Goal: Transaction & Acquisition: Purchase product/service

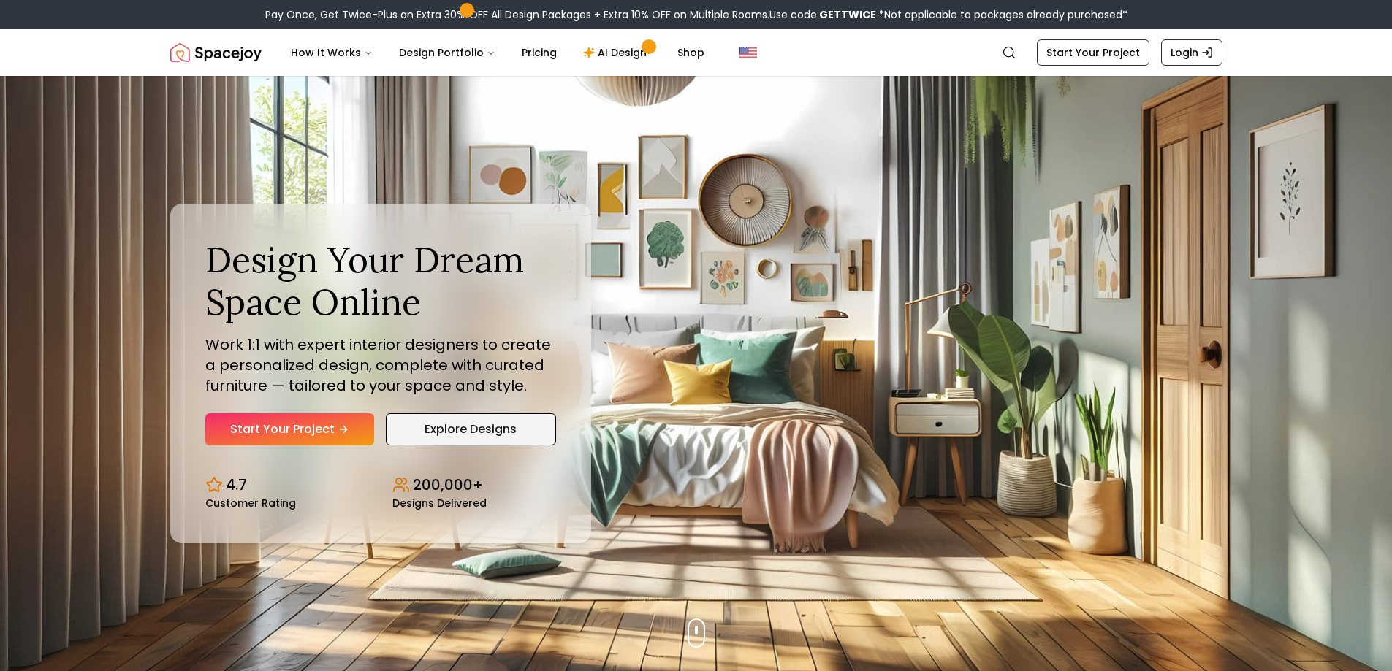
click at [479, 436] on link "Explore Designs" at bounding box center [471, 429] width 170 height 32
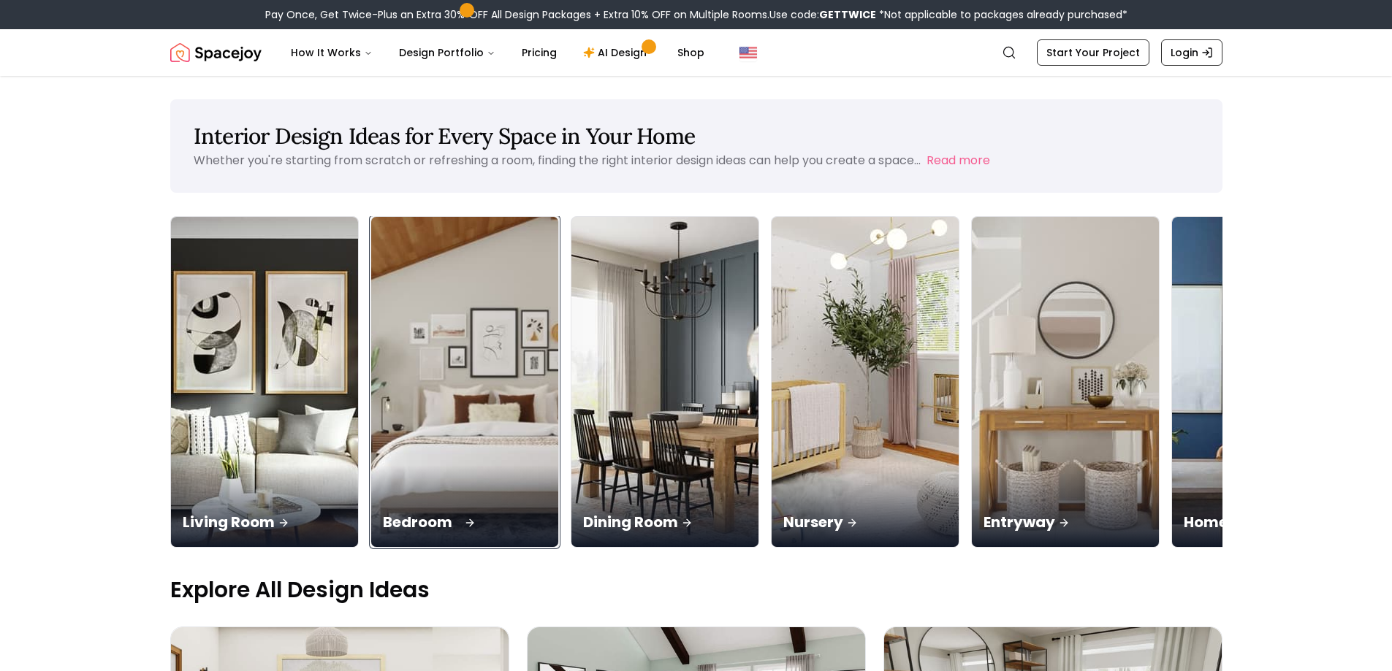
click at [482, 402] on img at bounding box center [464, 382] width 197 height 347
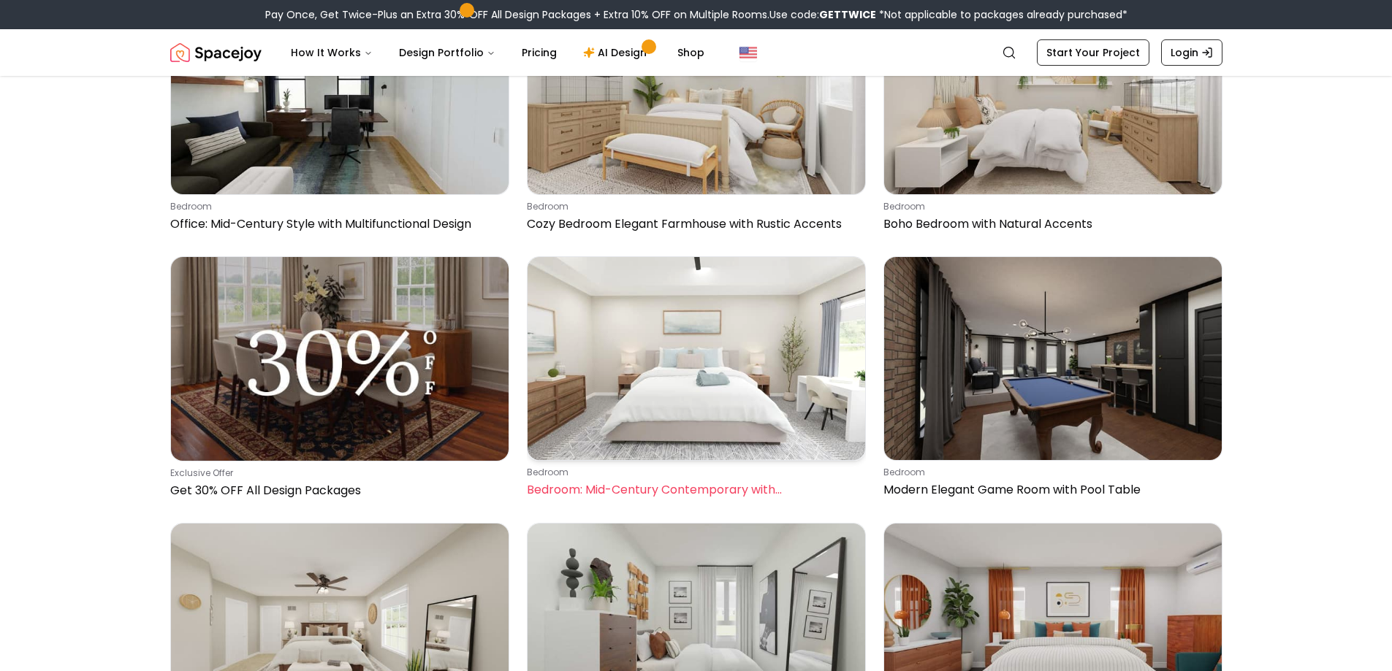
scroll to position [438, 0]
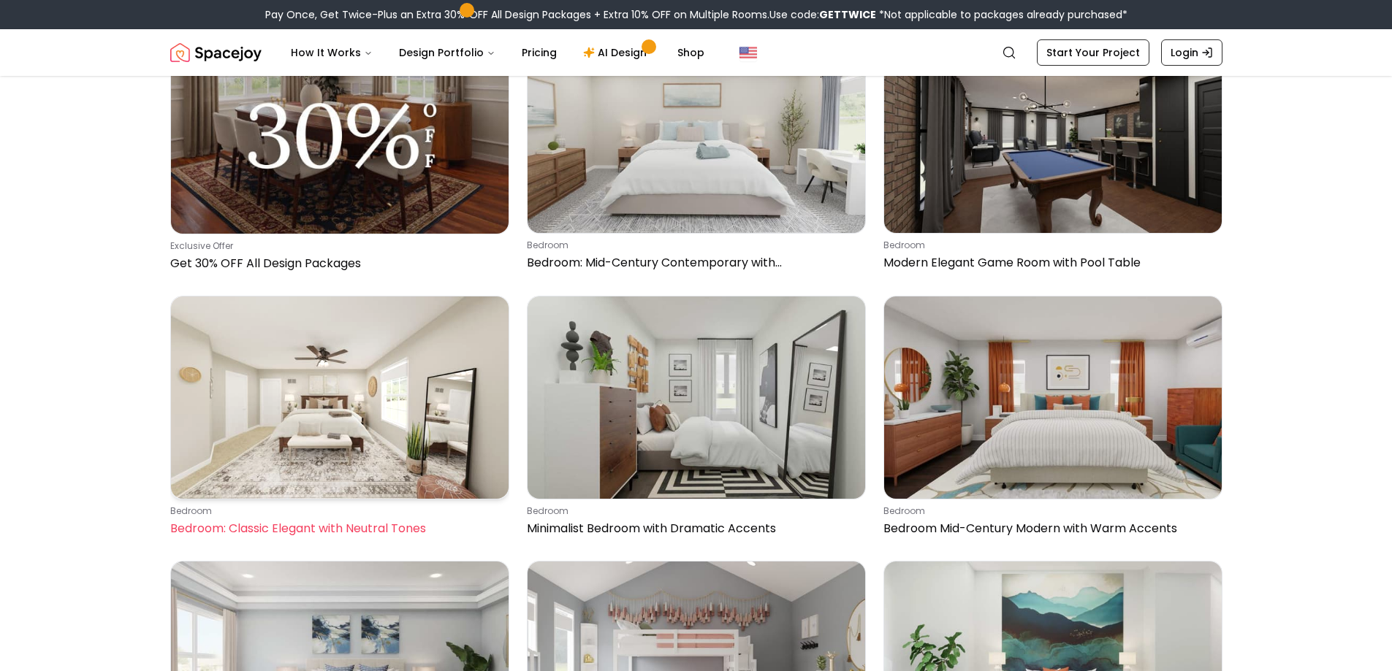
click at [399, 411] on img at bounding box center [339, 398] width 337 height 202
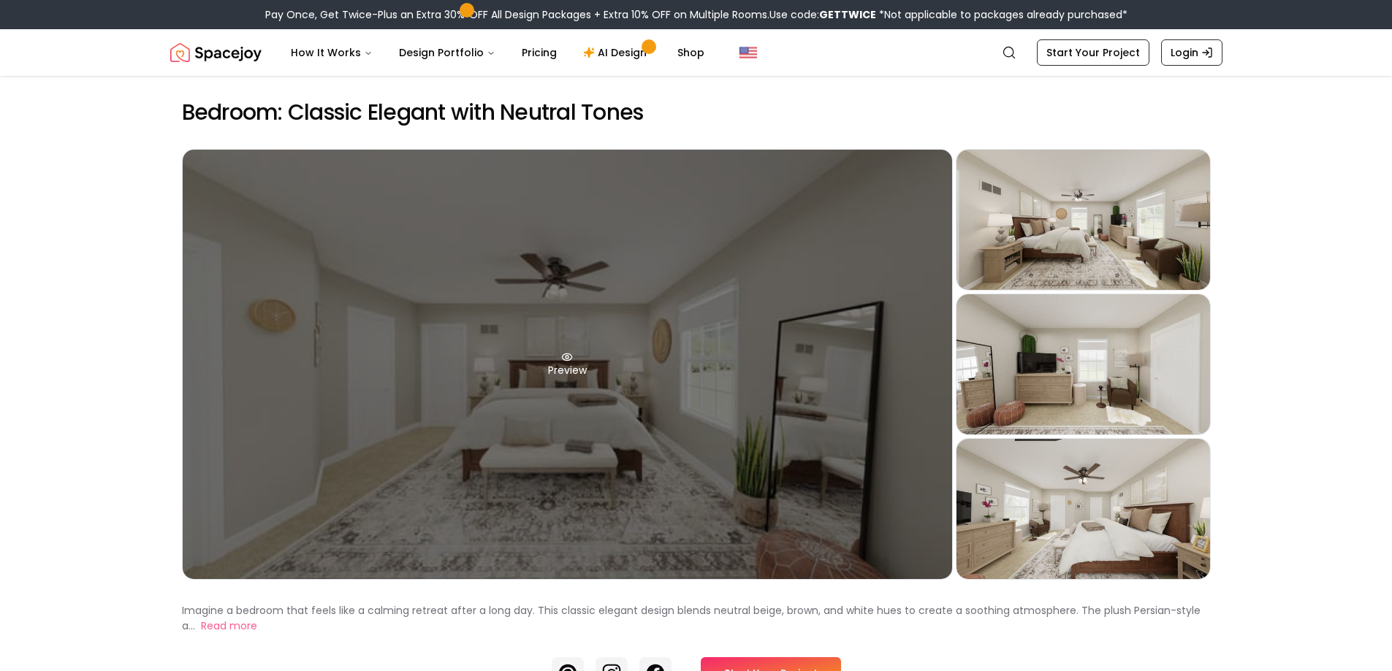
scroll to position [146, 0]
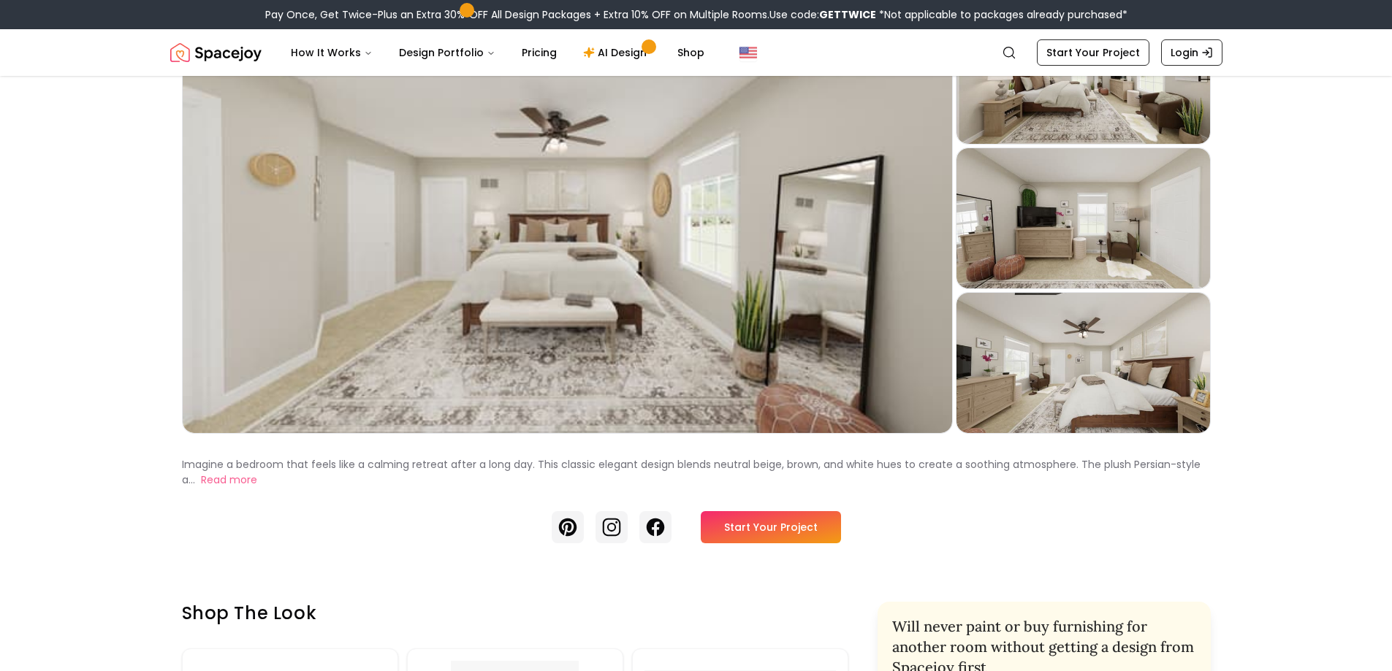
click at [806, 520] on link "Start Your Project" at bounding box center [771, 527] width 140 height 32
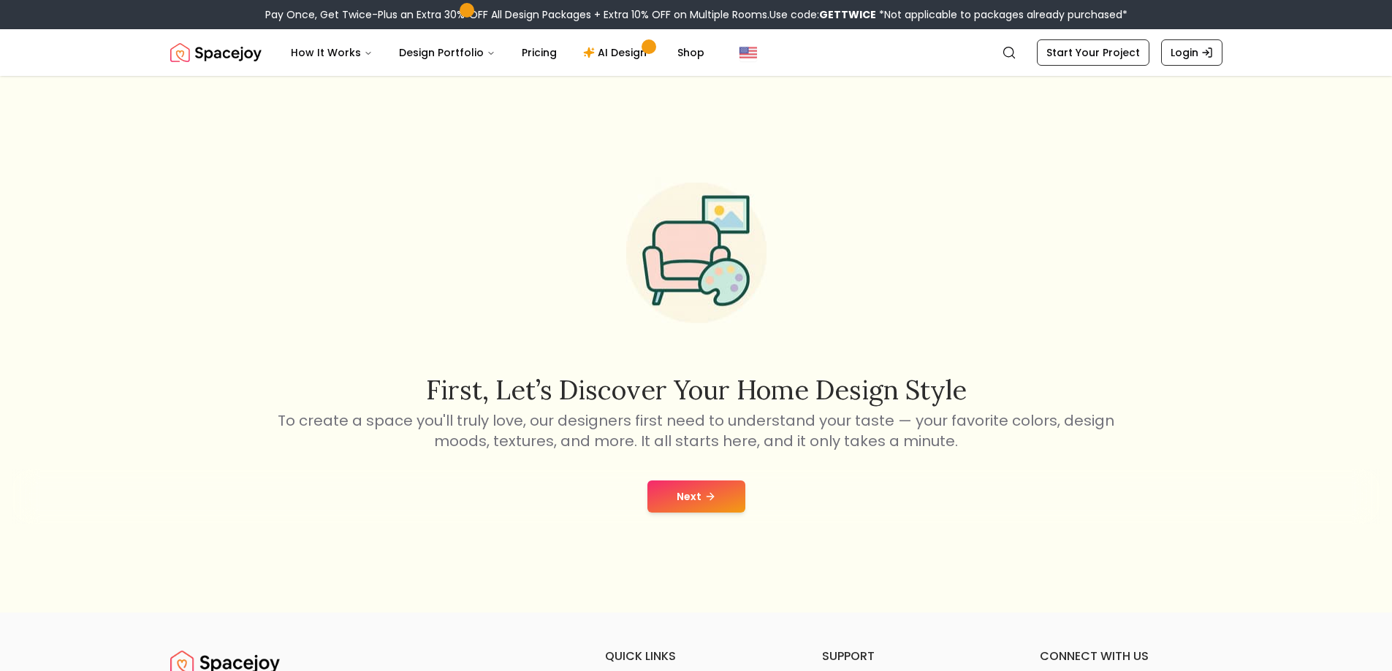
click at [714, 492] on button "Next" at bounding box center [696, 497] width 98 height 32
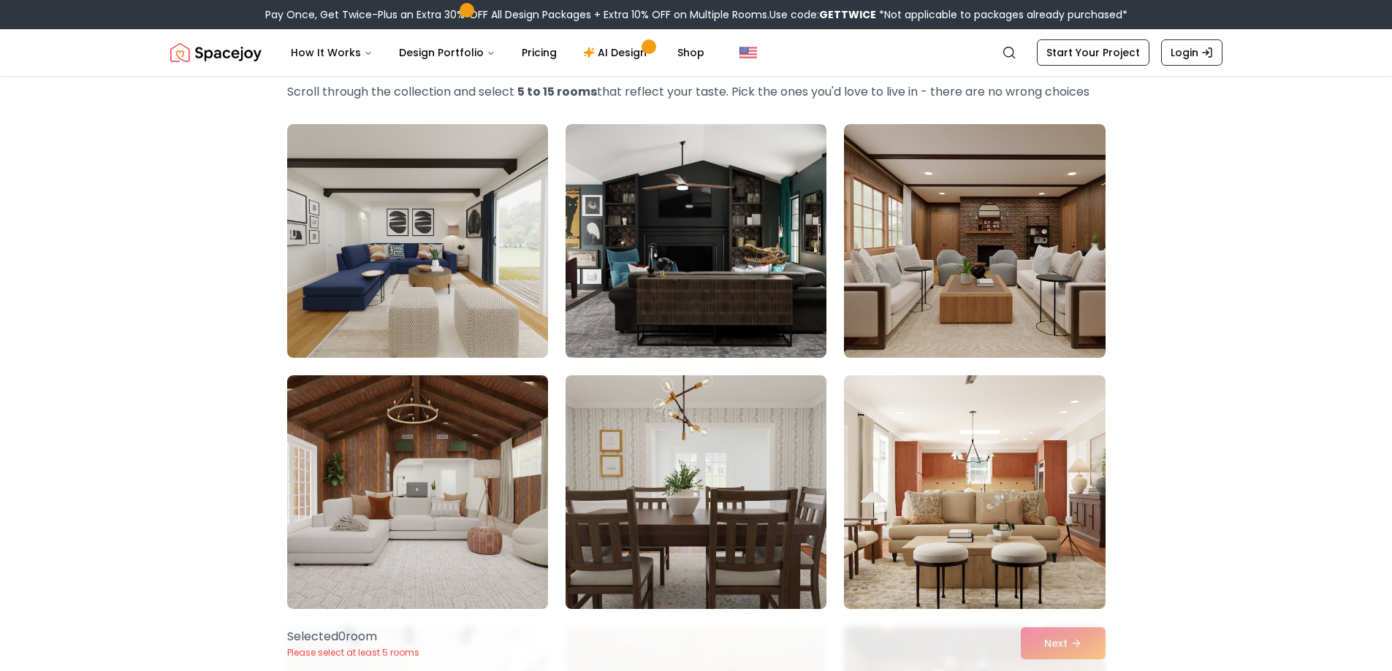
scroll to position [146, 0]
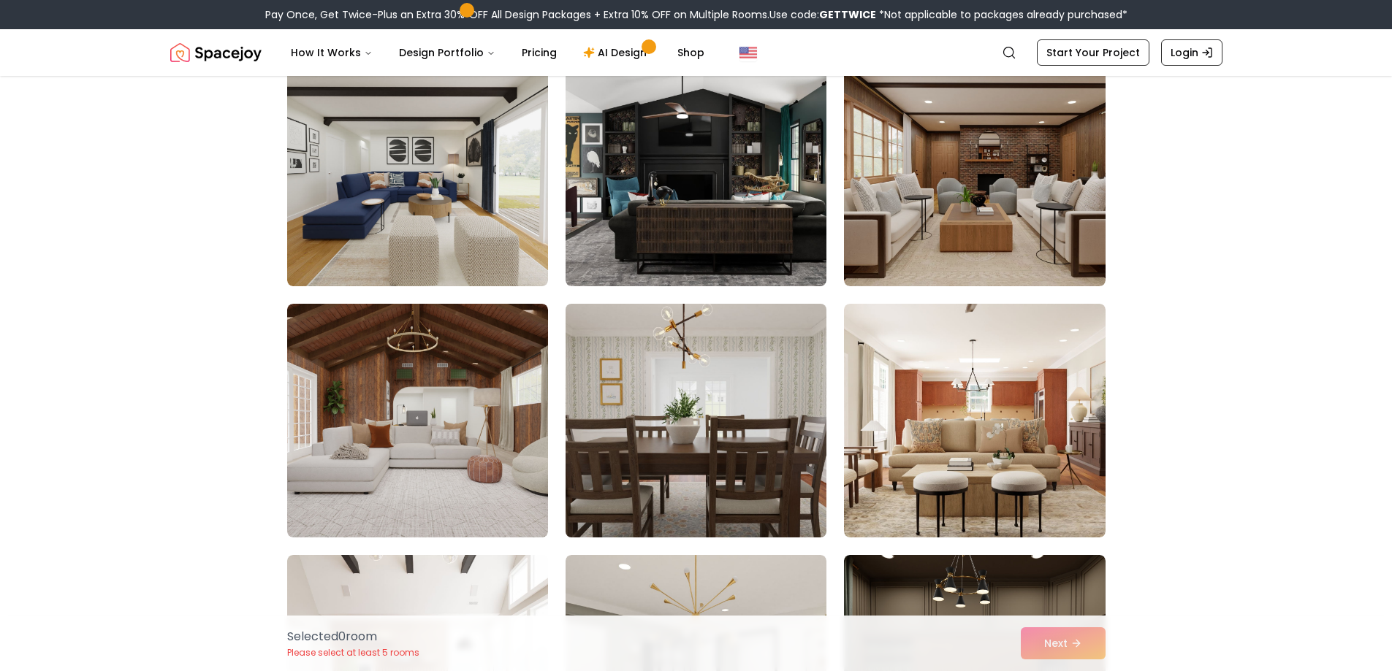
click at [740, 423] on img at bounding box center [696, 420] width 274 height 245
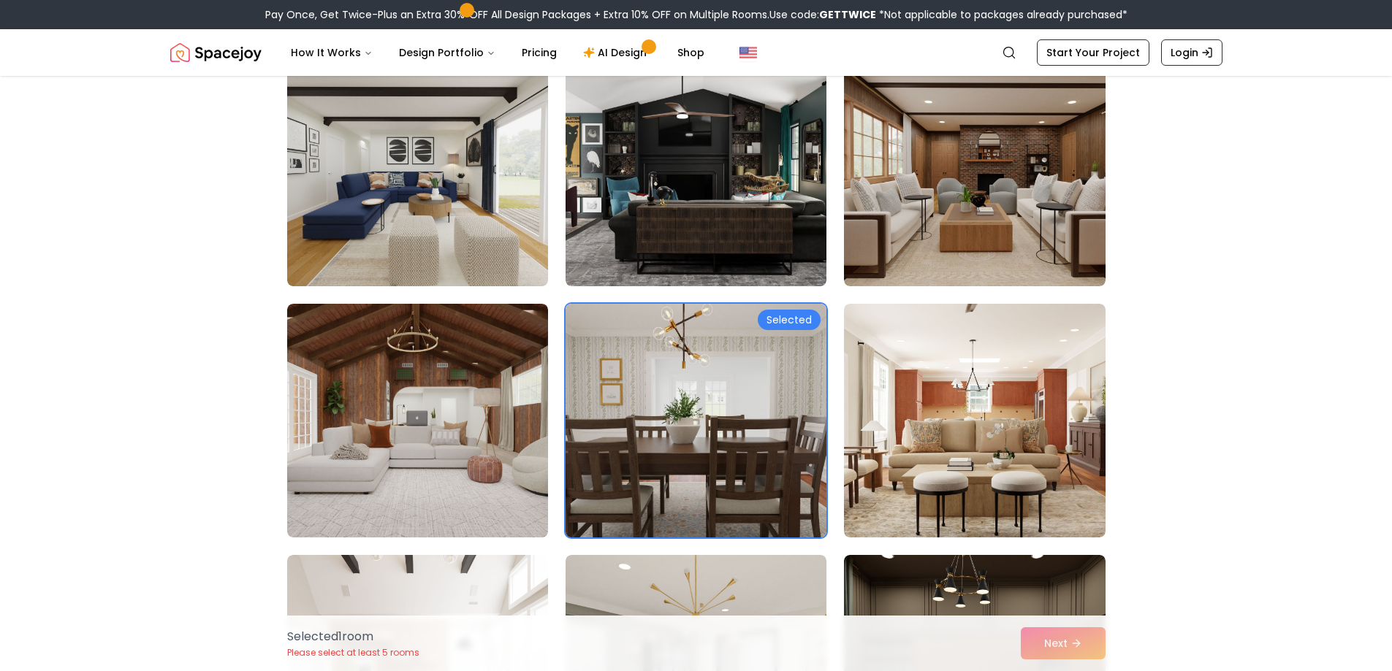
click at [749, 398] on img at bounding box center [696, 420] width 274 height 245
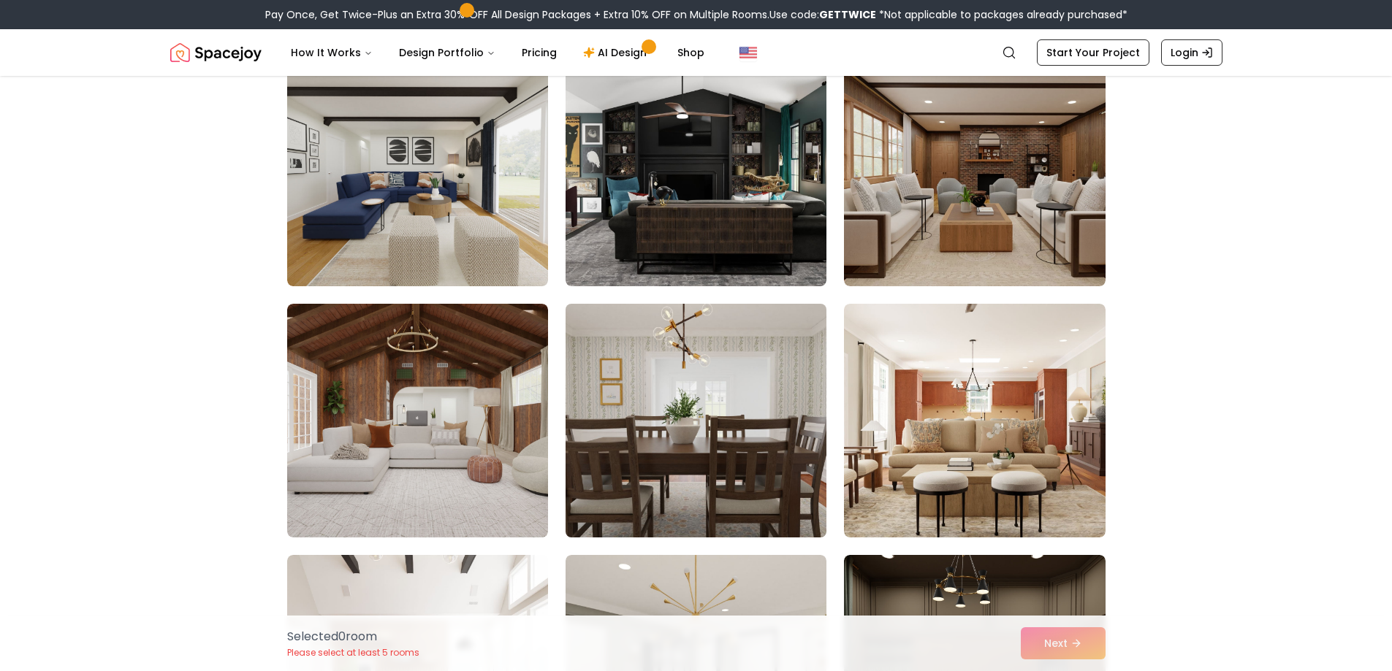
click at [739, 393] on img at bounding box center [696, 420] width 274 height 245
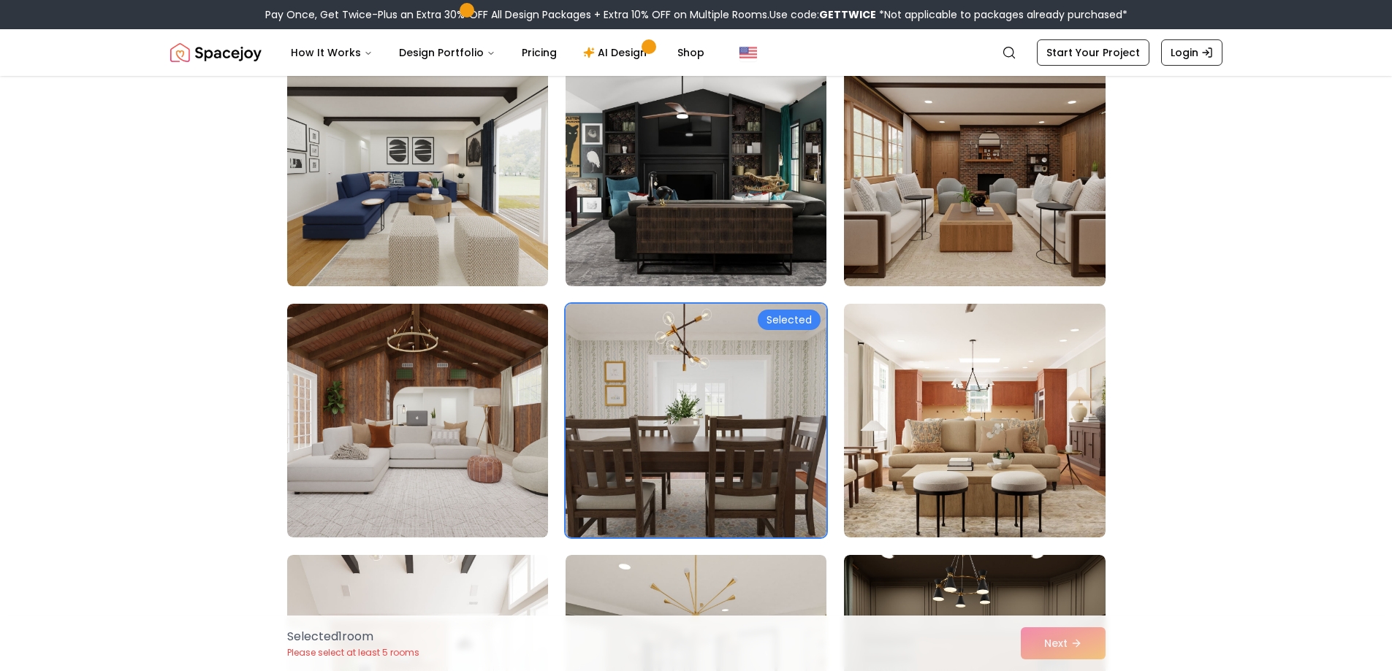
click at [1058, 645] on div "Selected 1 room Please select at least 5 rooms Next" at bounding box center [696, 644] width 842 height 56
click at [737, 443] on img at bounding box center [696, 420] width 274 height 245
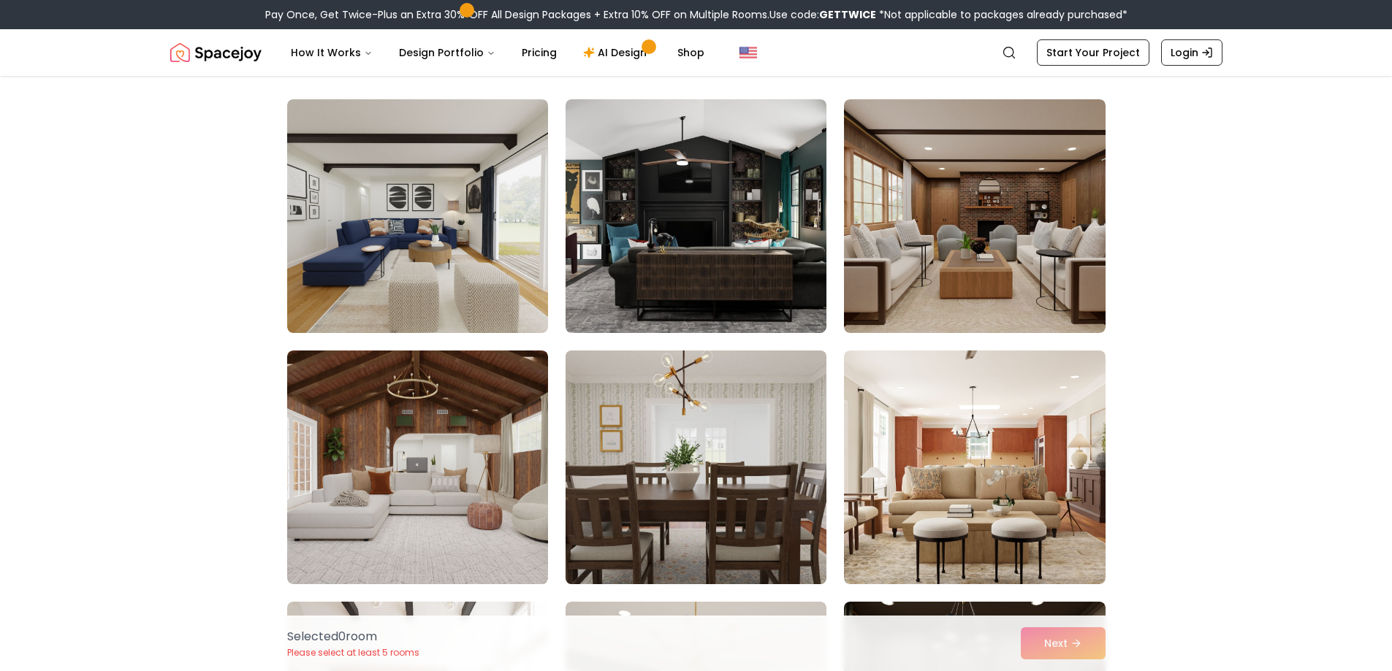
scroll to position [73, 0]
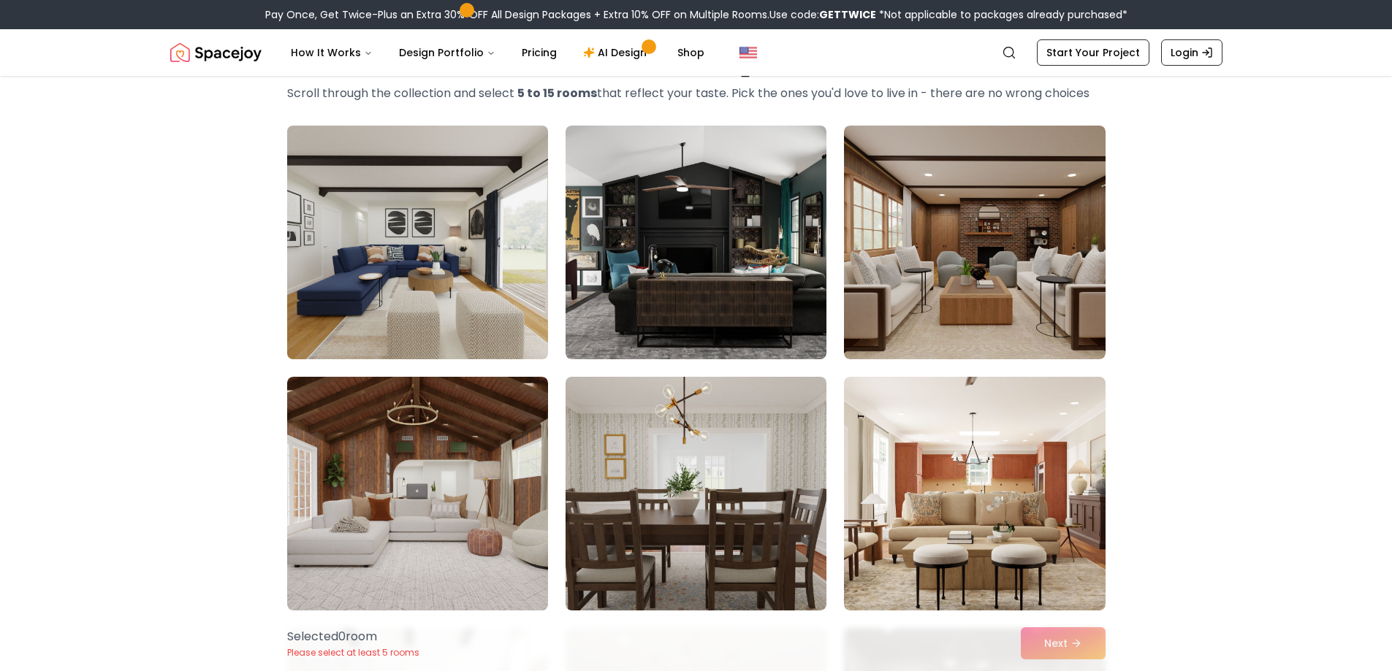
click at [432, 265] on img at bounding box center [418, 242] width 274 height 245
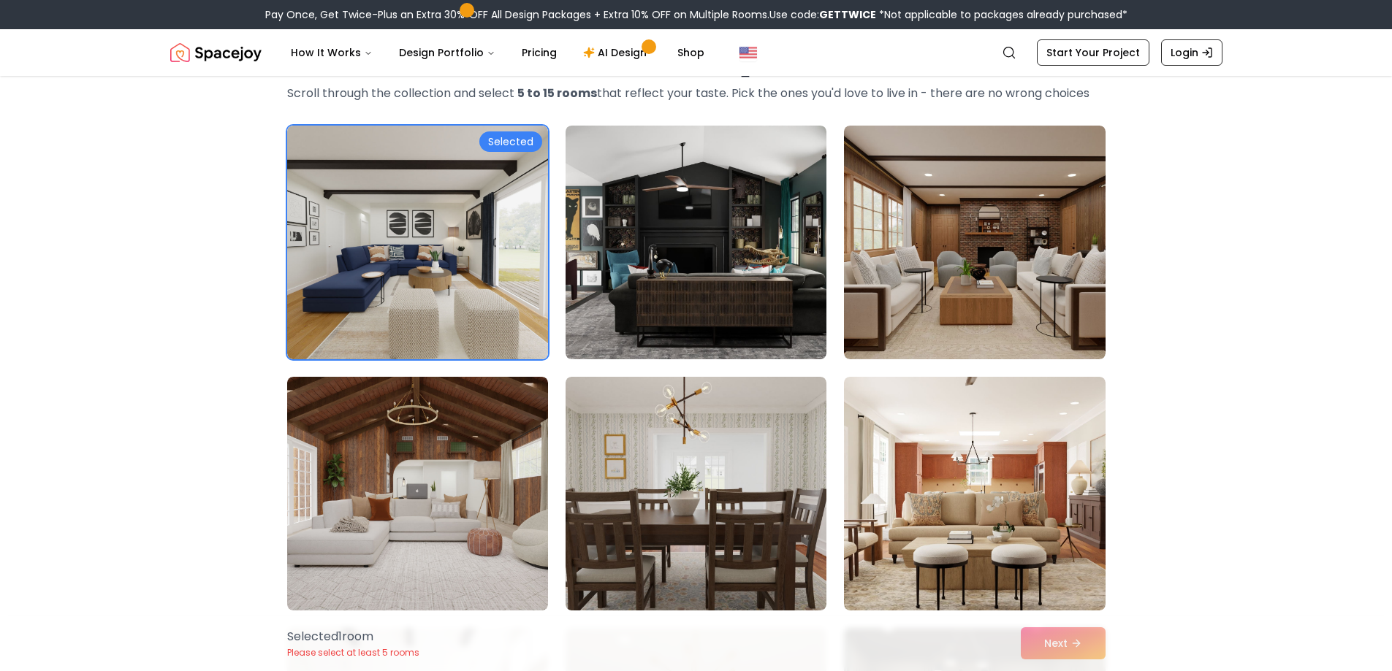
click at [1051, 627] on div "Selected 1 room Please select at least 5 rooms Next" at bounding box center [696, 644] width 842 height 56
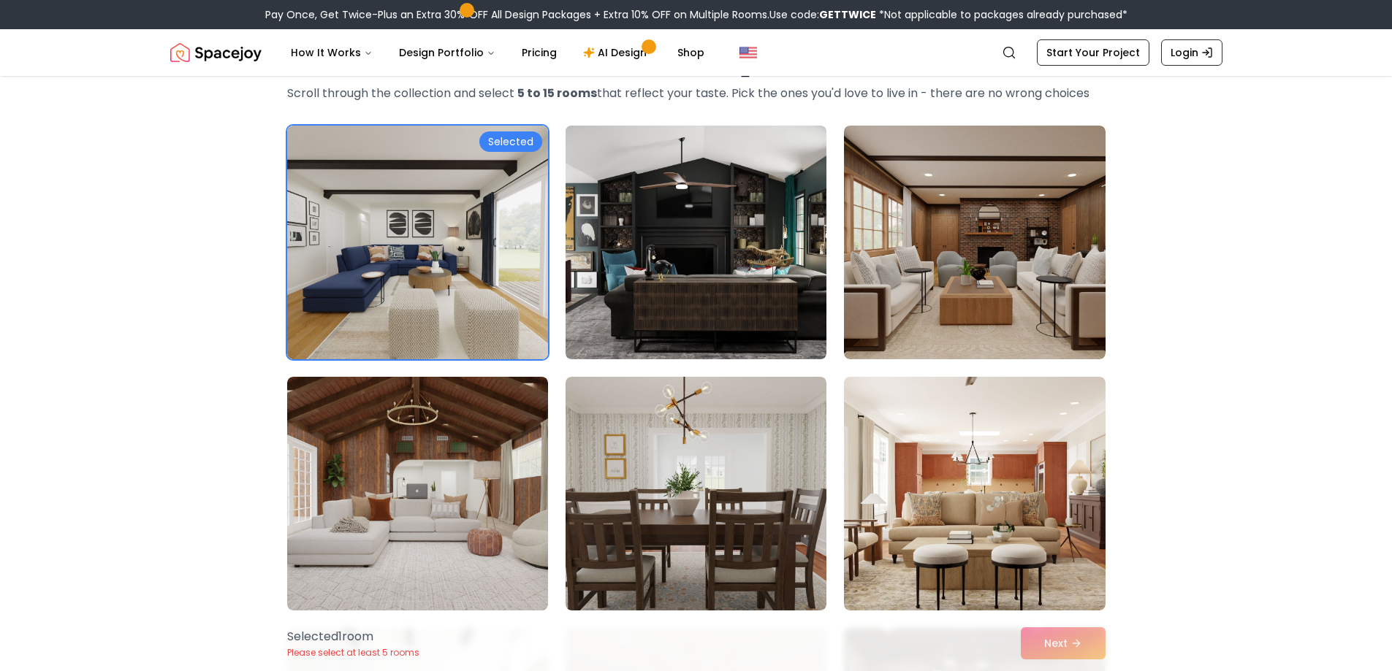
click at [741, 289] on img at bounding box center [696, 242] width 274 height 245
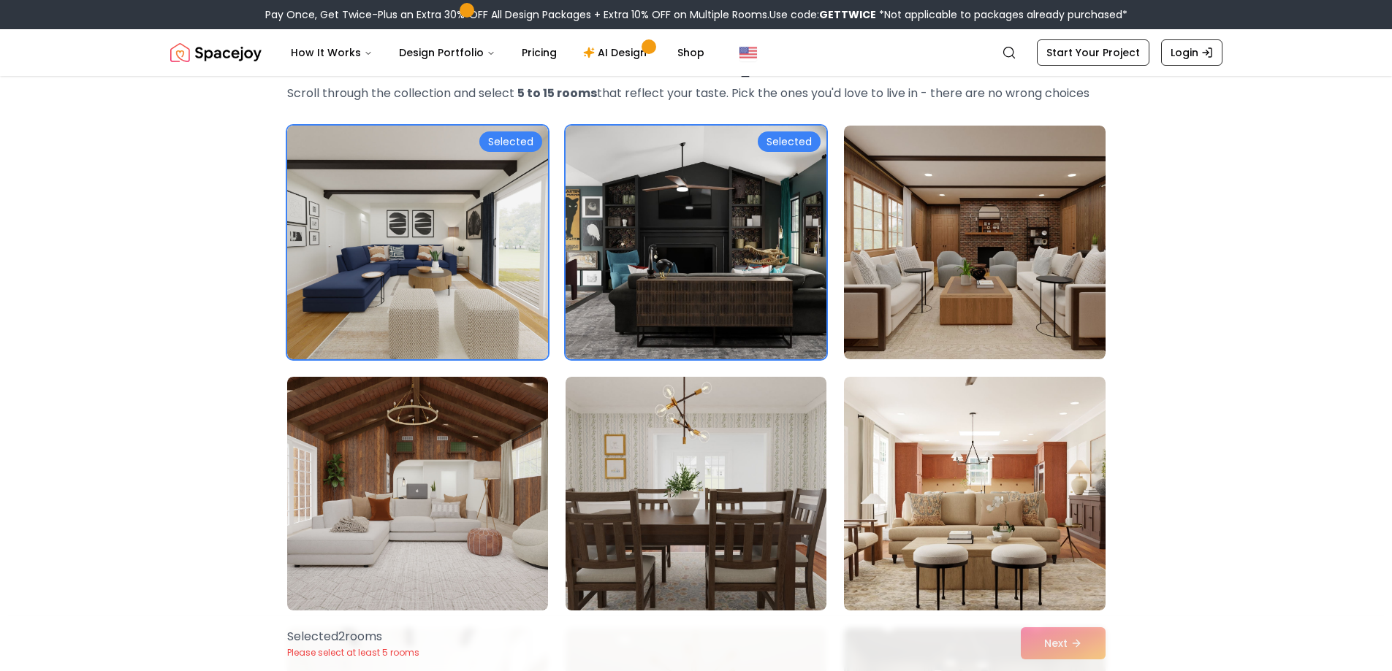
click at [1075, 645] on div "Selected 2 room s Please select at least 5 rooms Next" at bounding box center [696, 644] width 842 height 56
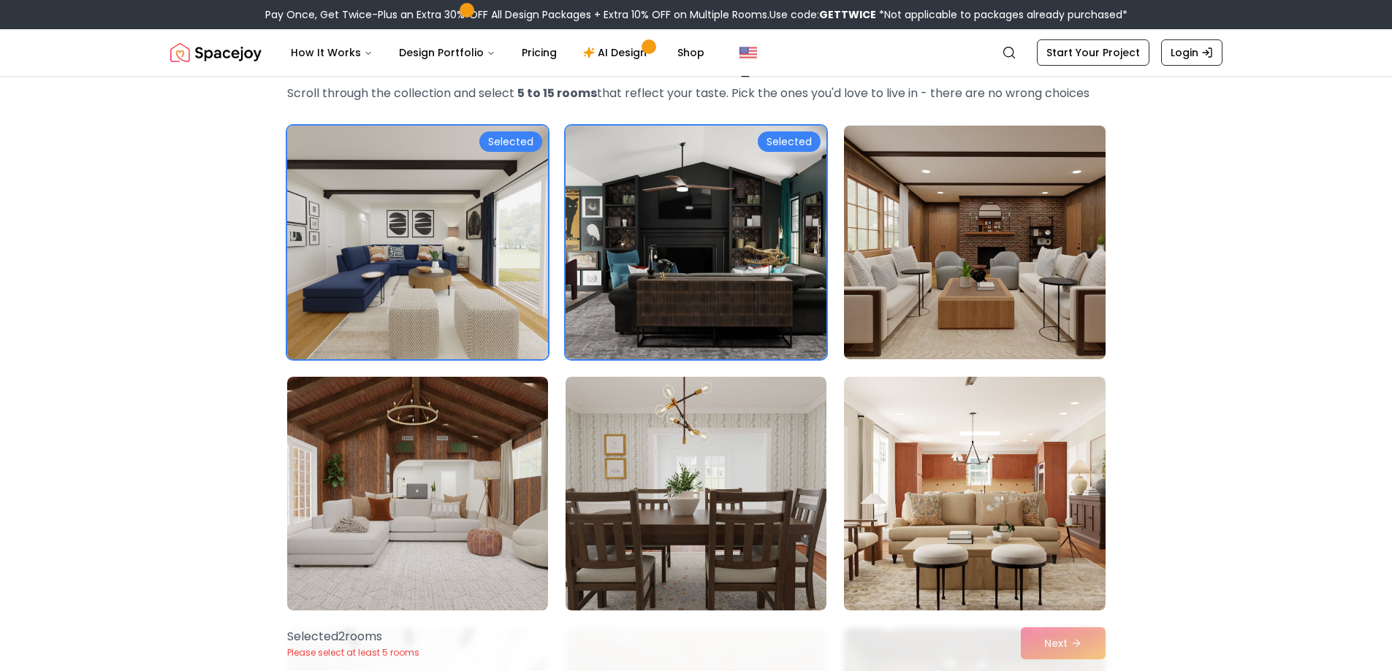
click at [1021, 289] on img at bounding box center [974, 242] width 274 height 245
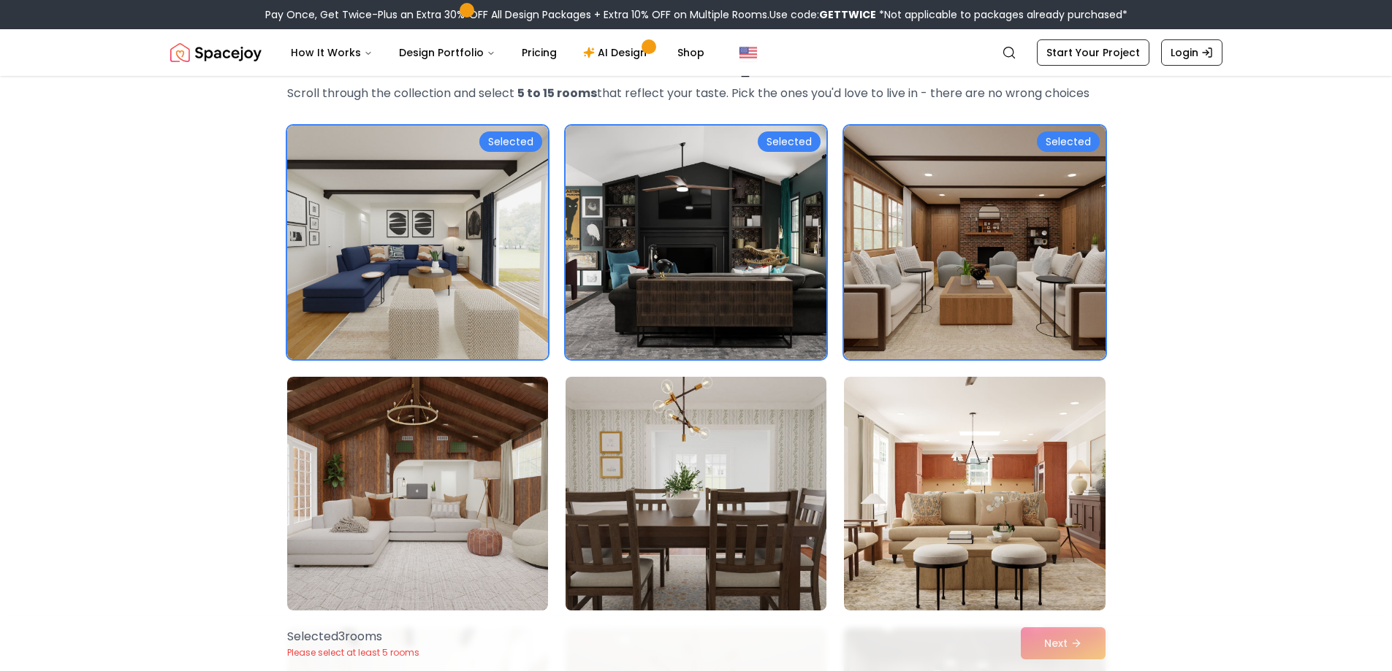
drag, startPoint x: 766, startPoint y: 518, endPoint x: 718, endPoint y: 519, distance: 48.2
click at [766, 519] on img at bounding box center [696, 493] width 274 height 245
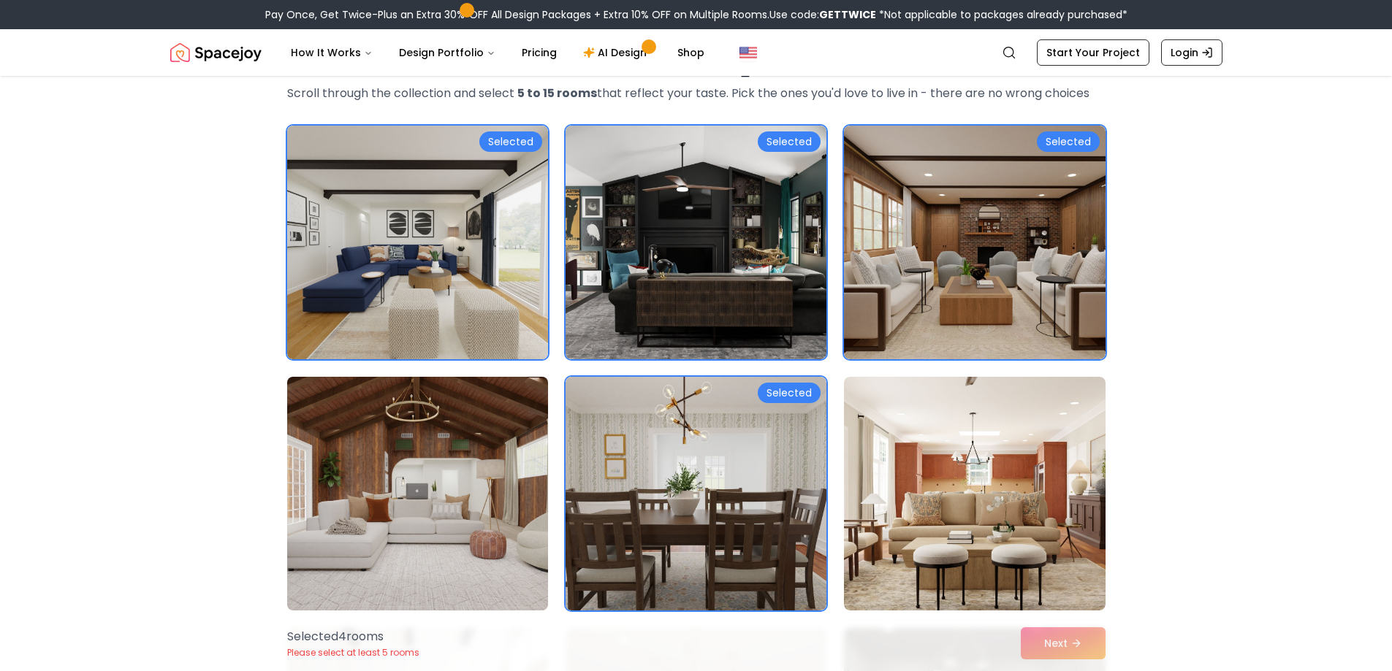
click at [509, 474] on img at bounding box center [418, 493] width 274 height 245
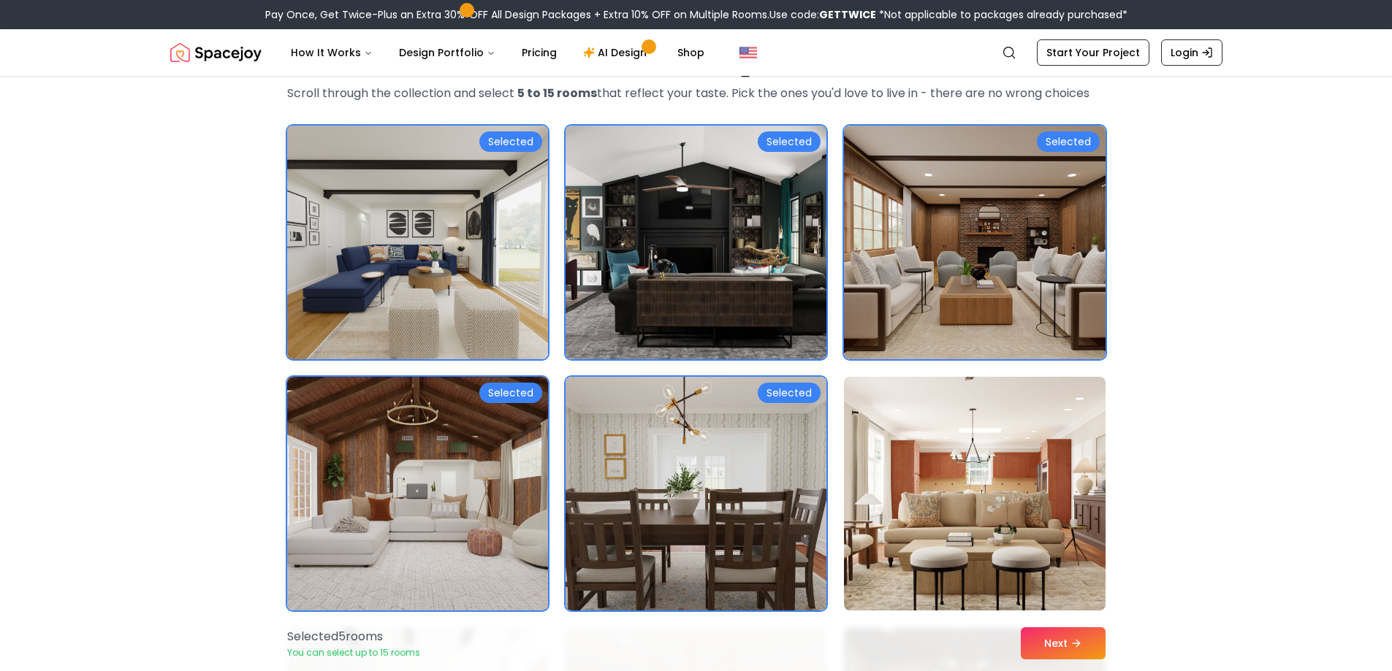
click at [922, 505] on img at bounding box center [974, 493] width 274 height 245
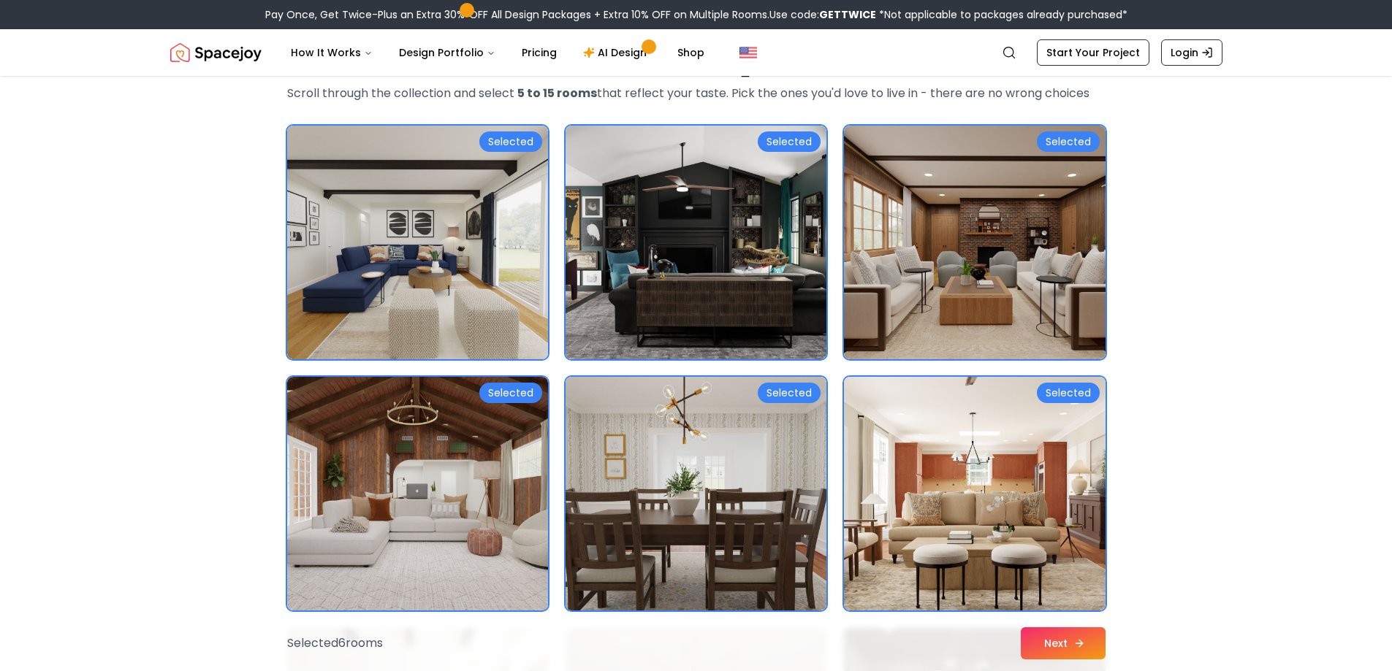
click at [1053, 643] on button "Next" at bounding box center [1063, 644] width 85 height 32
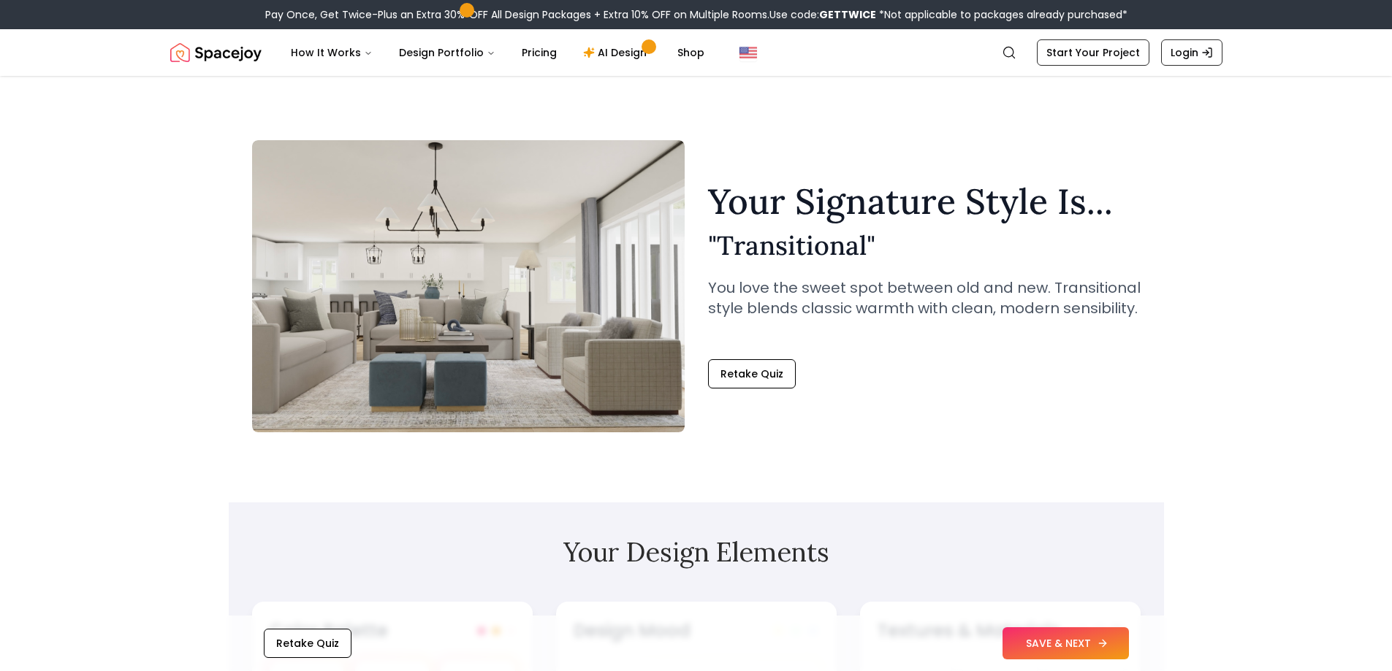
click at [1095, 646] on button "SAVE & NEXT" at bounding box center [1065, 644] width 126 height 32
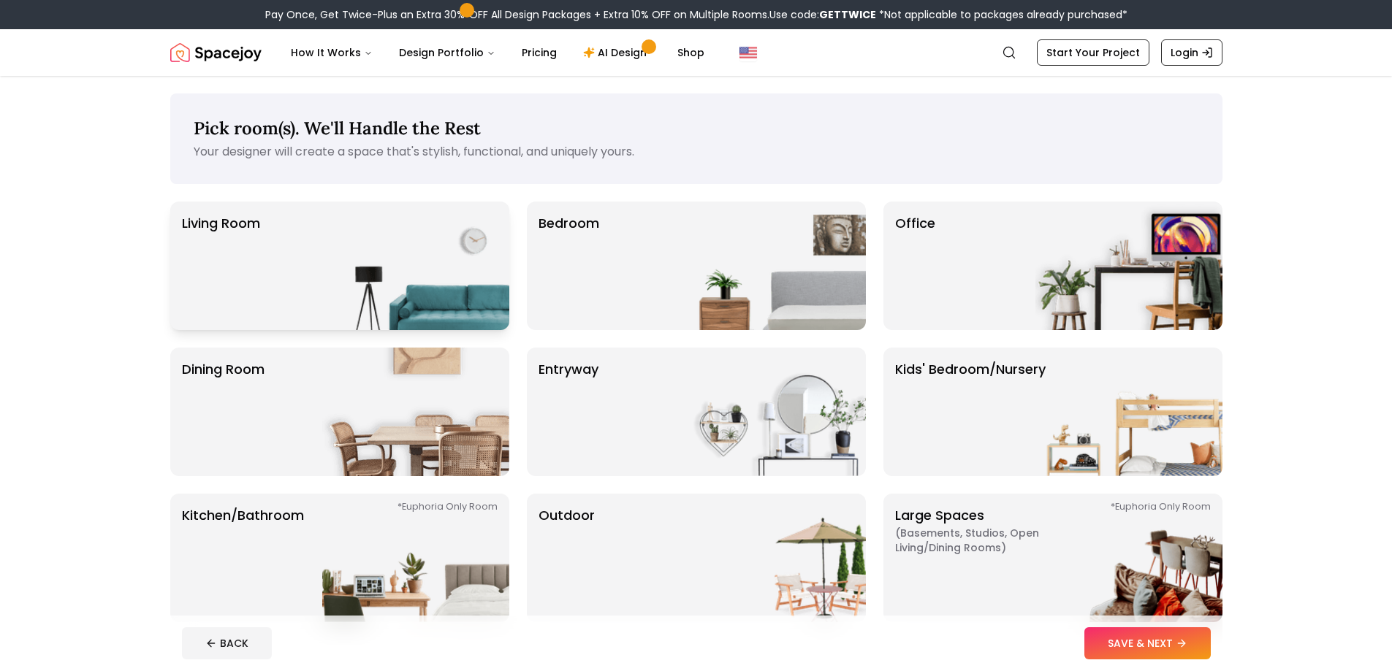
click at [413, 269] on img at bounding box center [415, 266] width 187 height 129
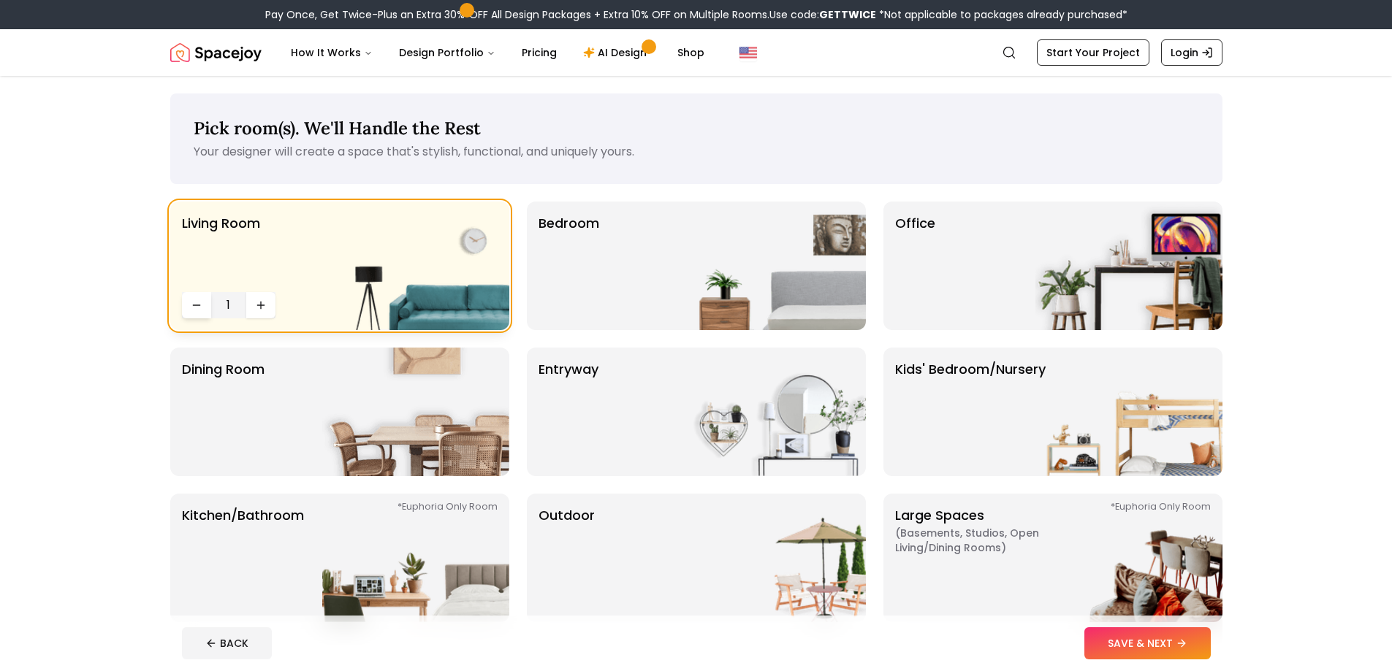
click at [199, 308] on icon "Decrease quantity" at bounding box center [197, 306] width 12 height 12
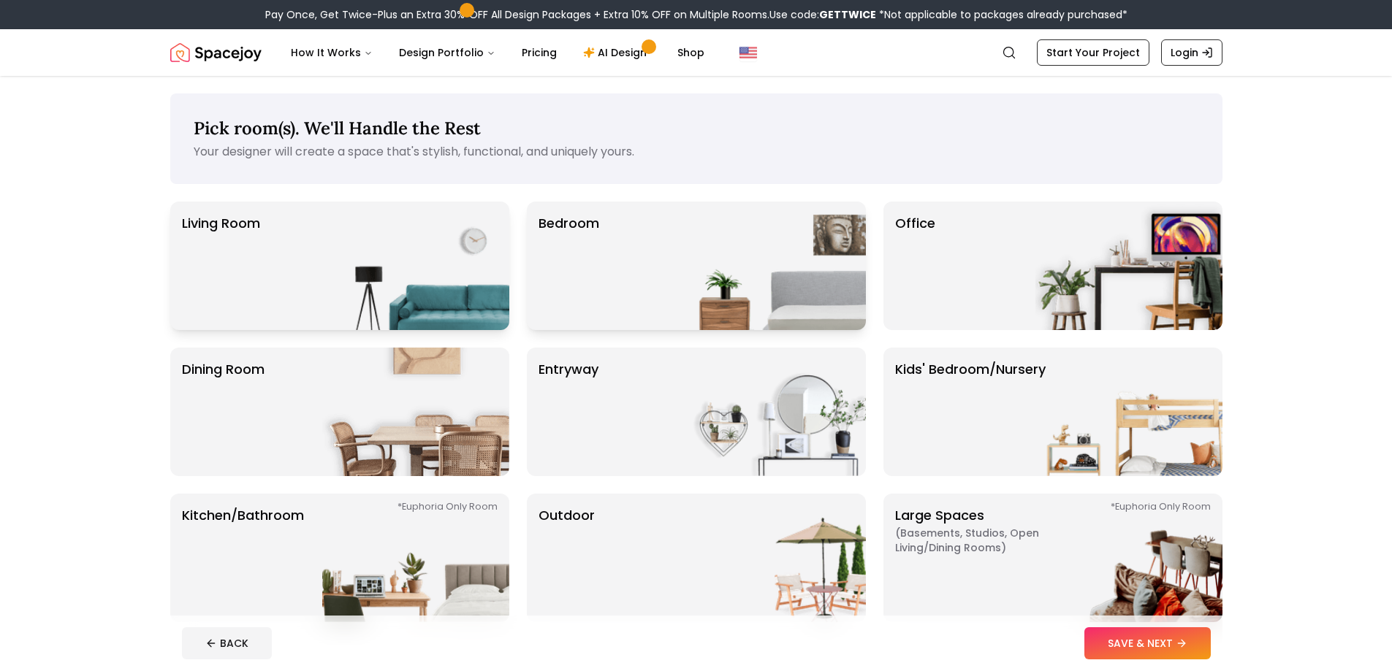
click at [785, 265] on img at bounding box center [772, 266] width 187 height 129
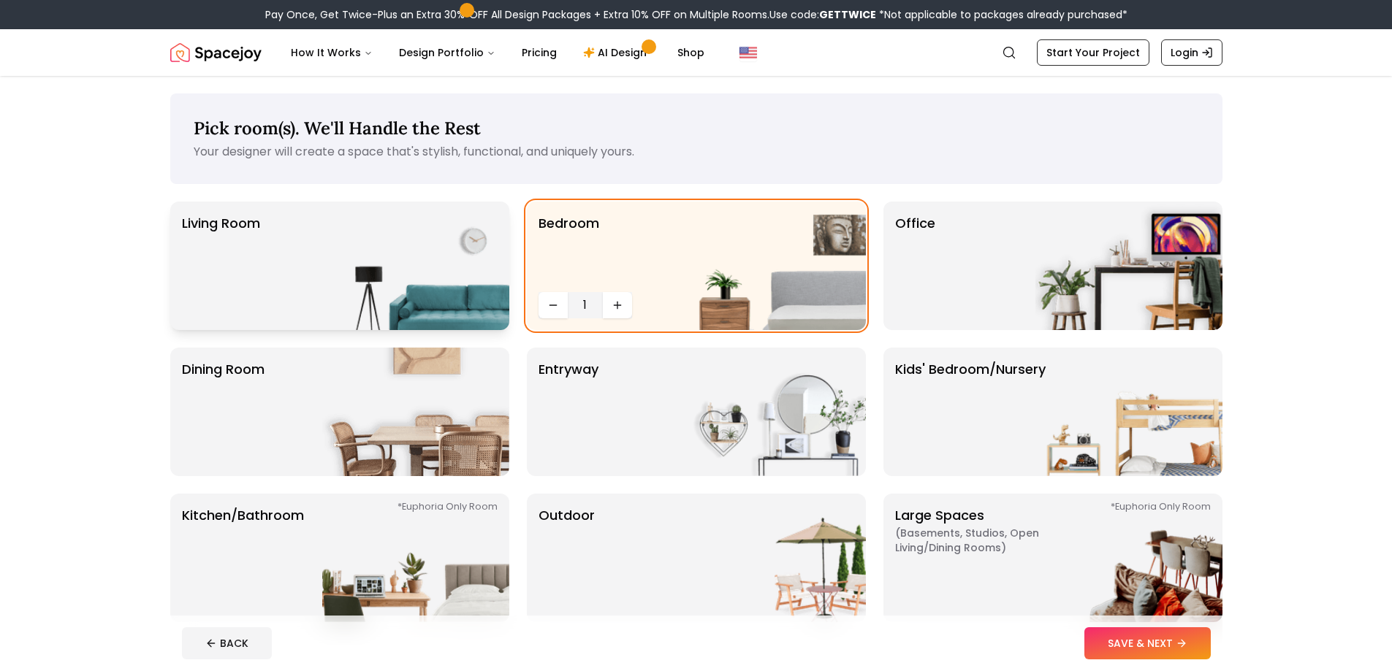
click at [1211, 655] on footer "BACK SAVE & NEXT" at bounding box center [696, 644] width 1052 height 56
click at [1194, 650] on button "SAVE & NEXT" at bounding box center [1147, 644] width 126 height 32
